Goal: Information Seeking & Learning: Find specific fact

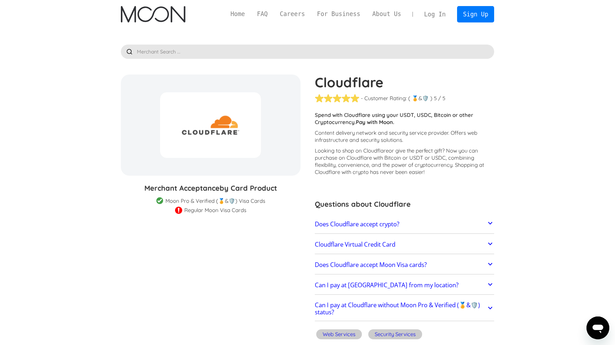
click at [271, 55] on input "text" at bounding box center [308, 52] width 374 height 14
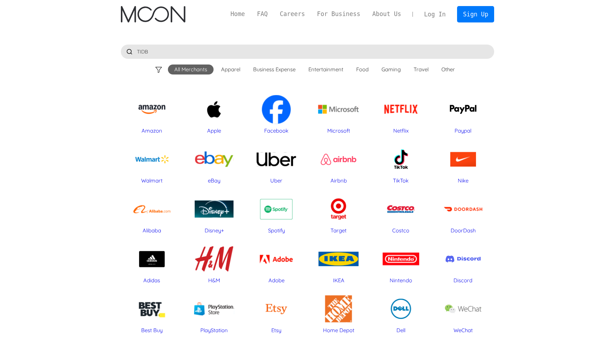
type input "TIDB"
click at [130, 52] on div at bounding box center [129, 52] width 14 height 14
click at [126, 52] on div at bounding box center [129, 52] width 14 height 14
click at [166, 45] on input "TIDB" at bounding box center [308, 52] width 374 height 14
click at [174, 53] on input "TIDB" at bounding box center [308, 52] width 374 height 14
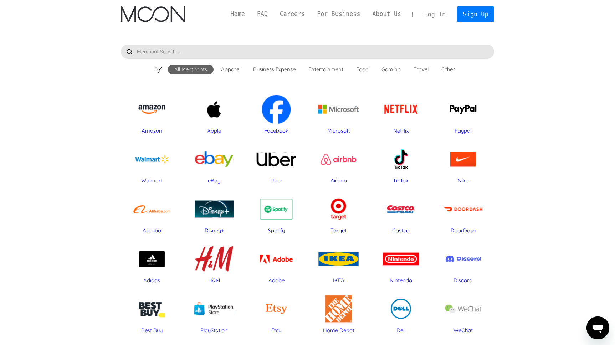
click at [208, 50] on input "text" at bounding box center [308, 52] width 374 height 14
click at [146, 52] on input "text" at bounding box center [308, 52] width 374 height 14
type input "t"
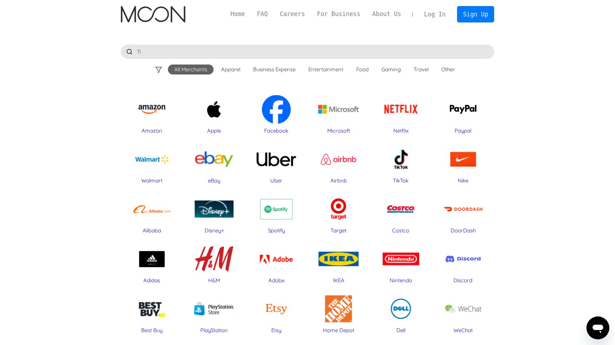
type input "T"
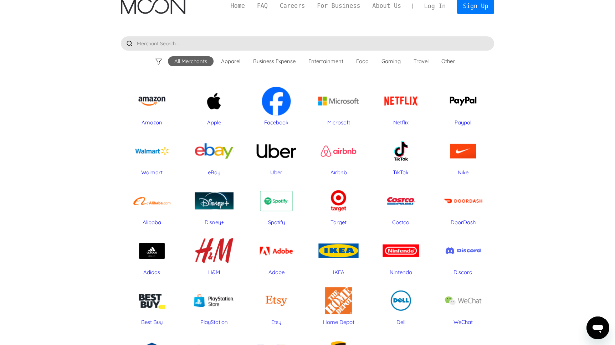
click at [335, 103] on div "Microsoft" at bounding box center [338, 101] width 55 height 36
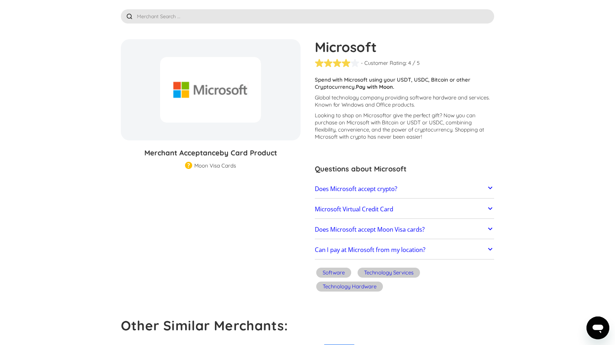
scroll to position [62, 0]
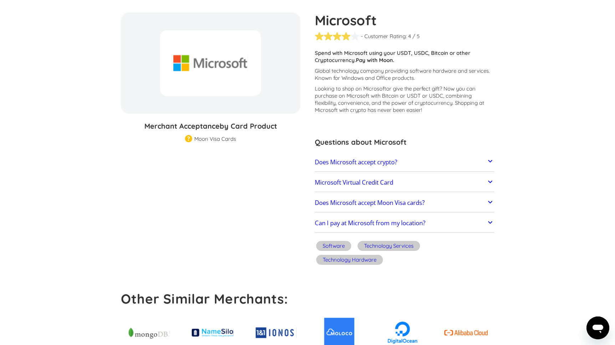
click at [348, 160] on h2 "Does Microsoft accept crypto?" at bounding box center [356, 162] width 82 height 7
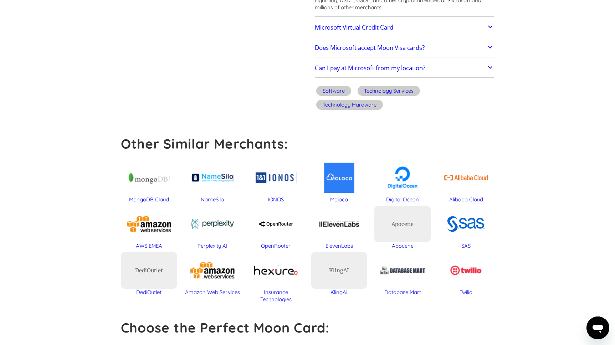
scroll to position [272, 0]
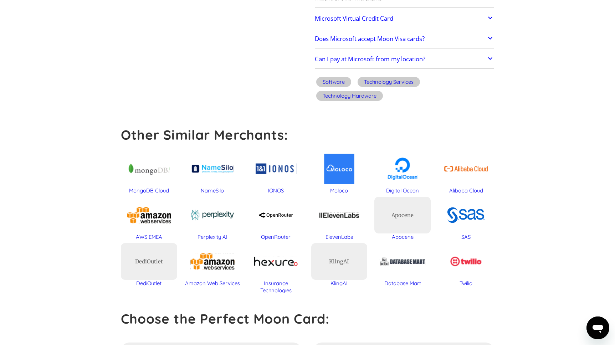
click at [153, 174] on div "MongoDB Cloud" at bounding box center [149, 168] width 56 height 37
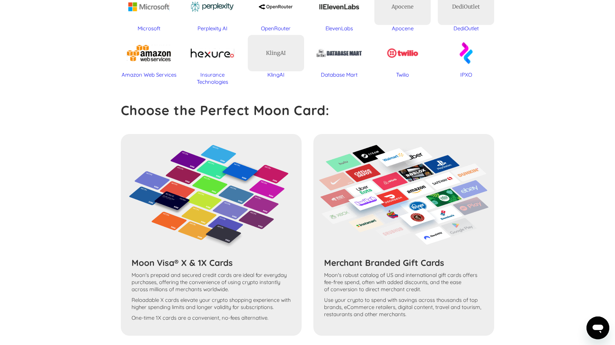
scroll to position [491, 0]
